Goal: Information Seeking & Learning: Find specific fact

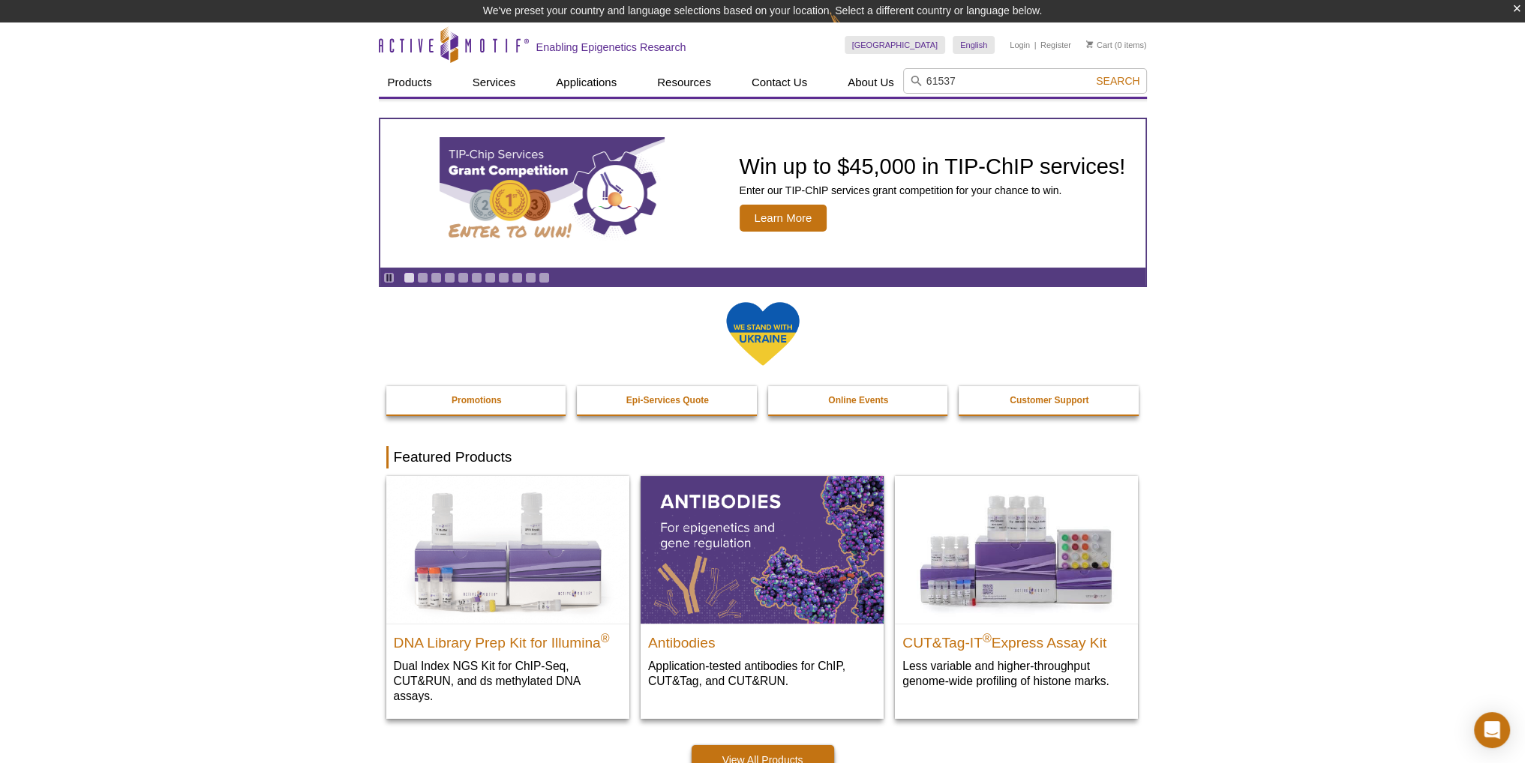
type input "61537"
click at [1112, 79] on span "Search" at bounding box center [1117, 81] width 43 height 12
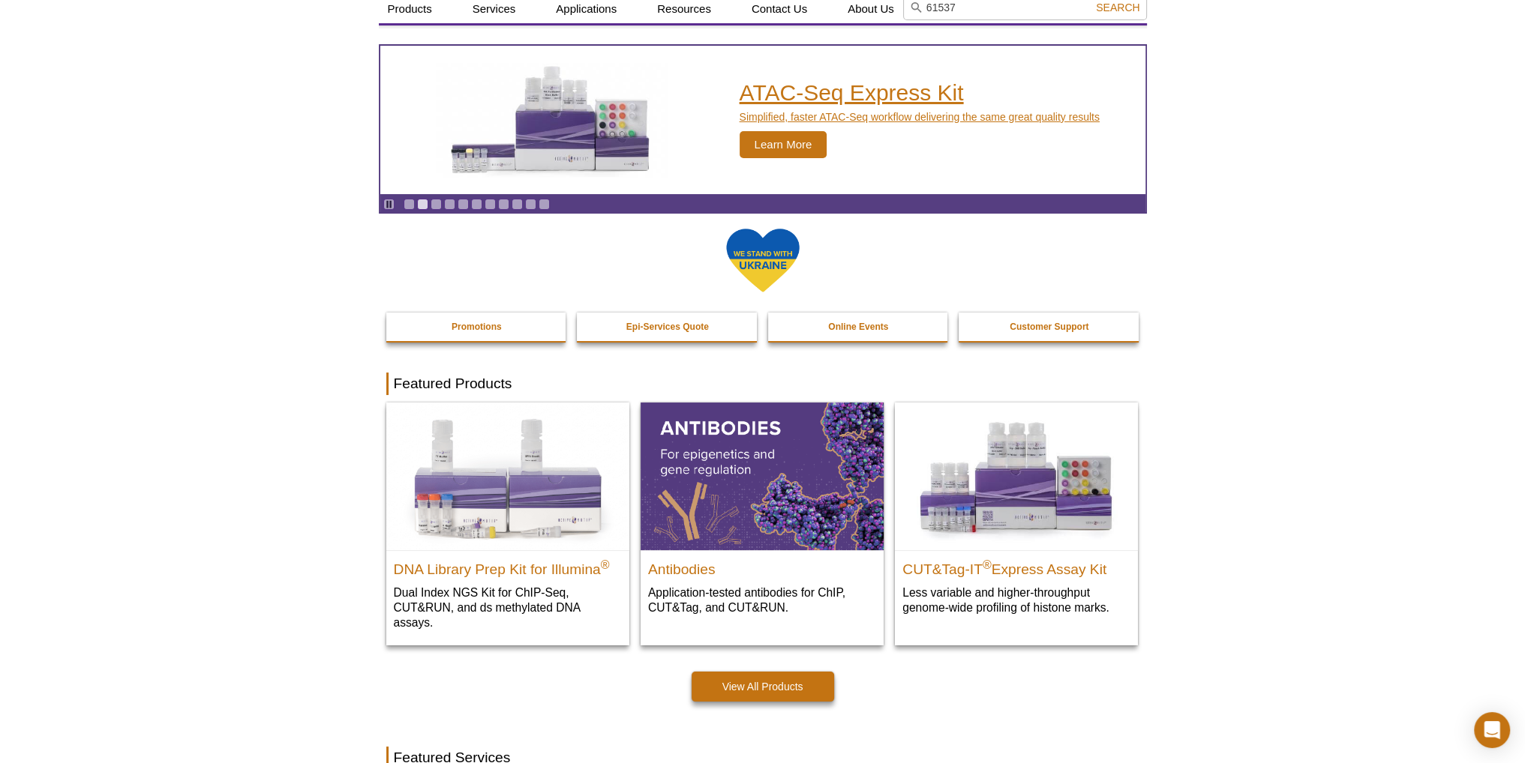
scroll to position [300, 0]
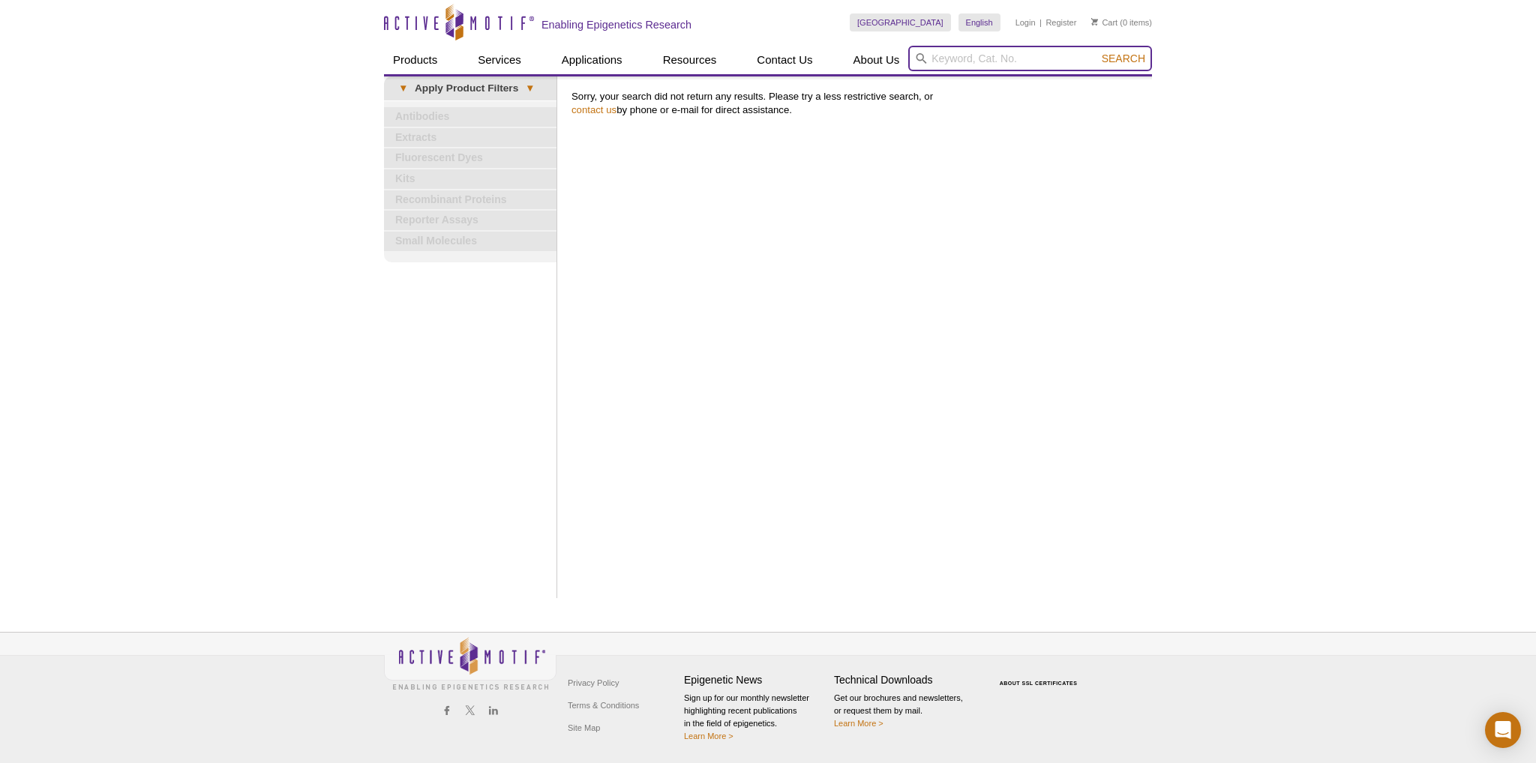
click at [988, 58] on input "search" at bounding box center [1030, 58] width 244 height 25
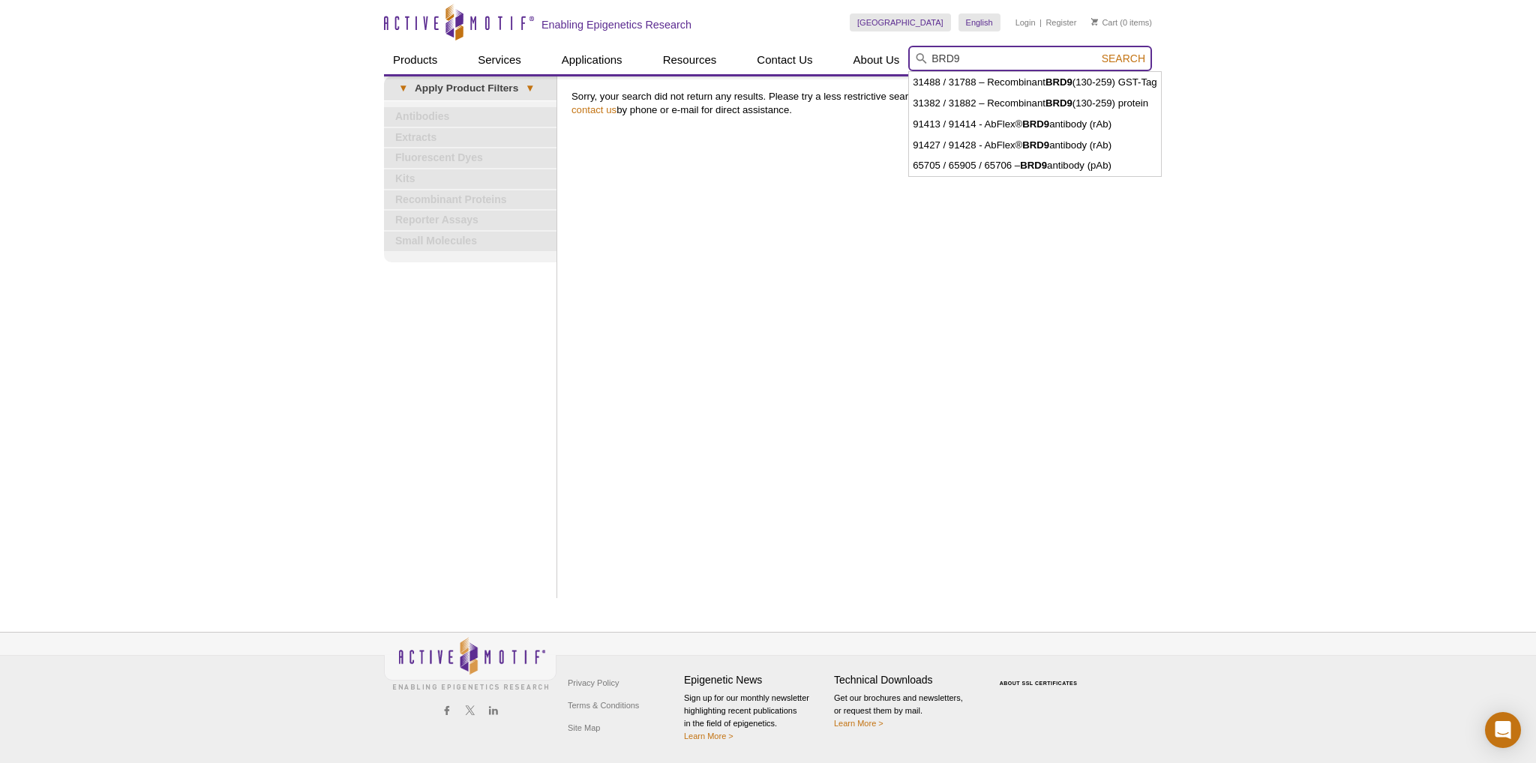
type input "BRD9"
click at [1122, 56] on span "Search" at bounding box center [1123, 58] width 43 height 12
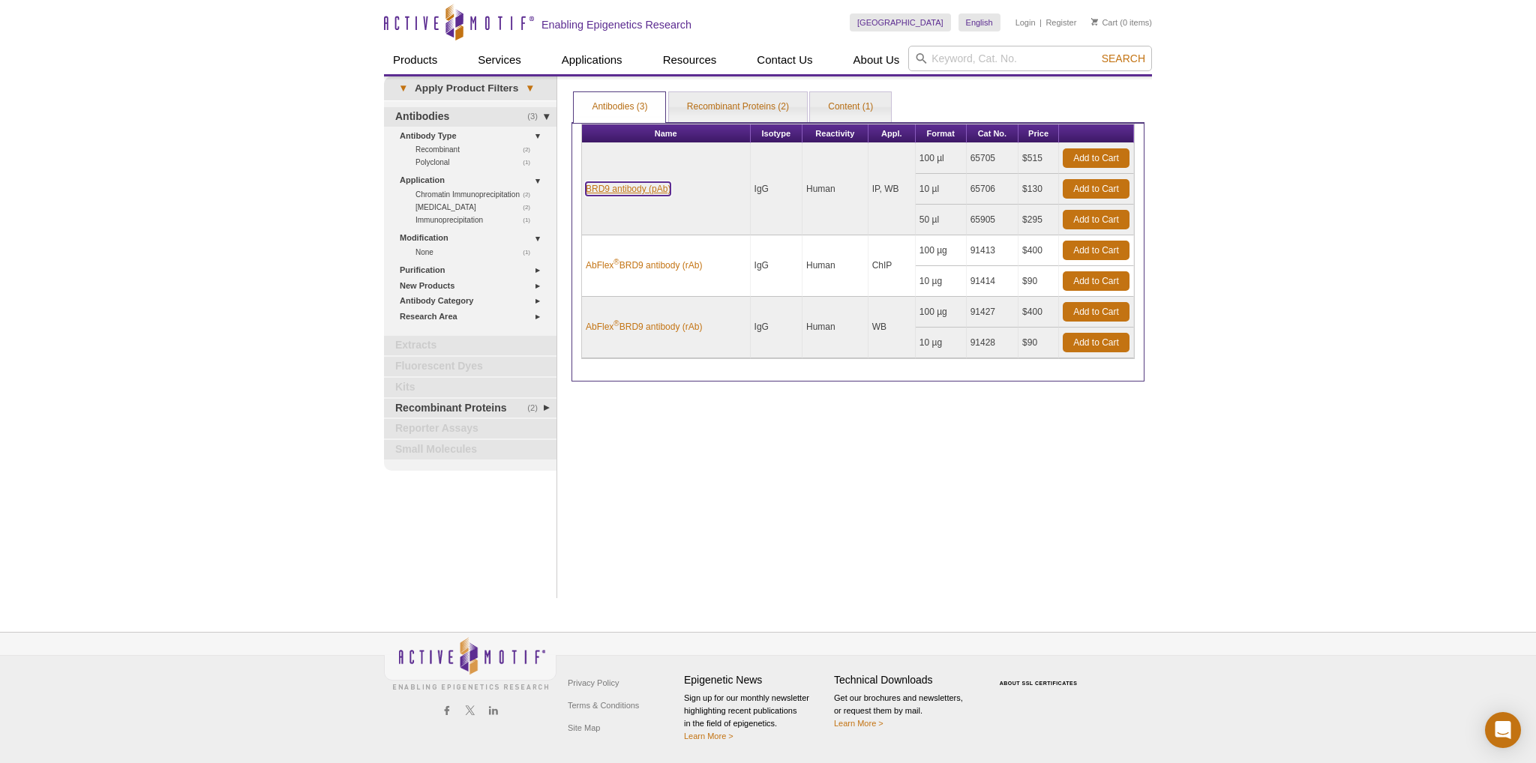
click at [655, 188] on link "BRD9 antibody (pAb)" at bounding box center [628, 188] width 85 height 13
